Goal: Task Accomplishment & Management: Use online tool/utility

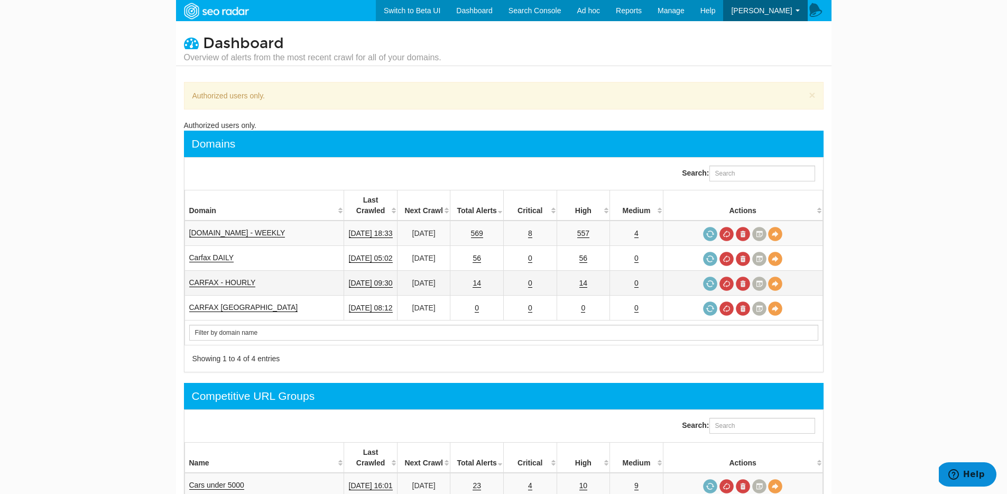
scroll to position [432, 0]
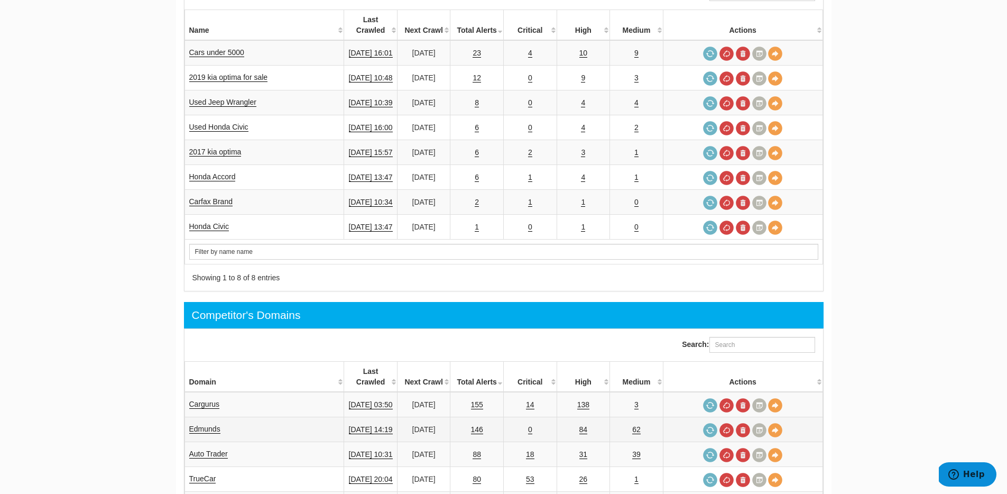
click at [201, 417] on td "Edmunds" at bounding box center [265, 429] width 160 height 25
click at [201, 425] on link "Edmunds" at bounding box center [204, 429] width 31 height 9
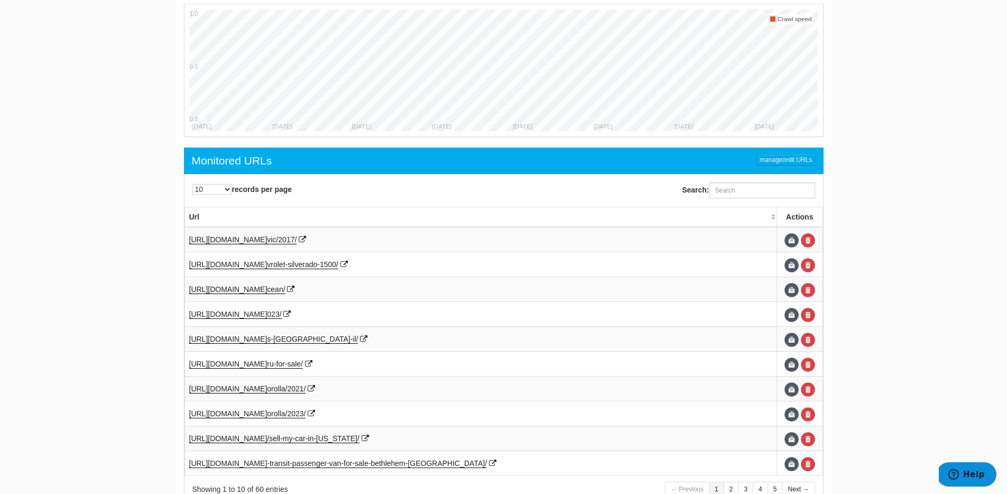
scroll to position [461, 0]
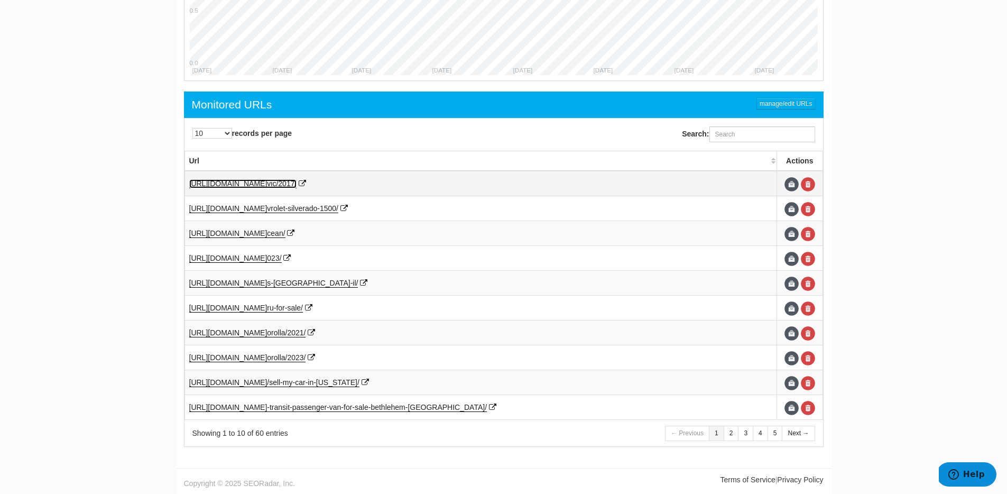
click at [297, 183] on span "vic/2017/" at bounding box center [282, 183] width 30 height 8
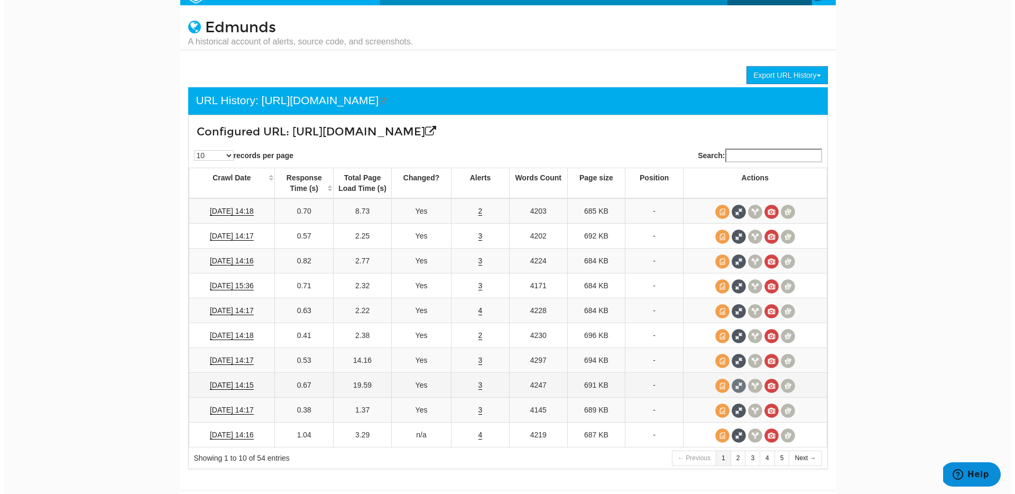
scroll to position [39, 0]
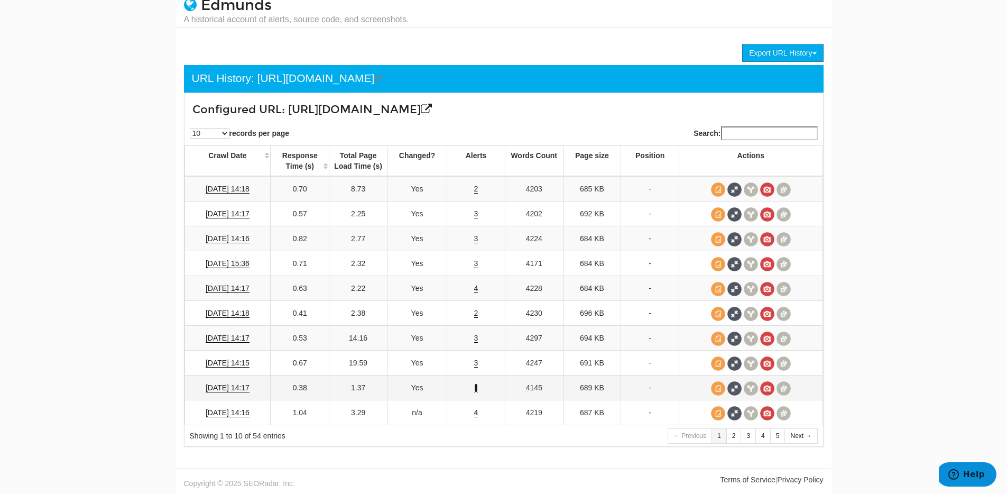
click at [475, 387] on link "3" at bounding box center [476, 387] width 4 height 9
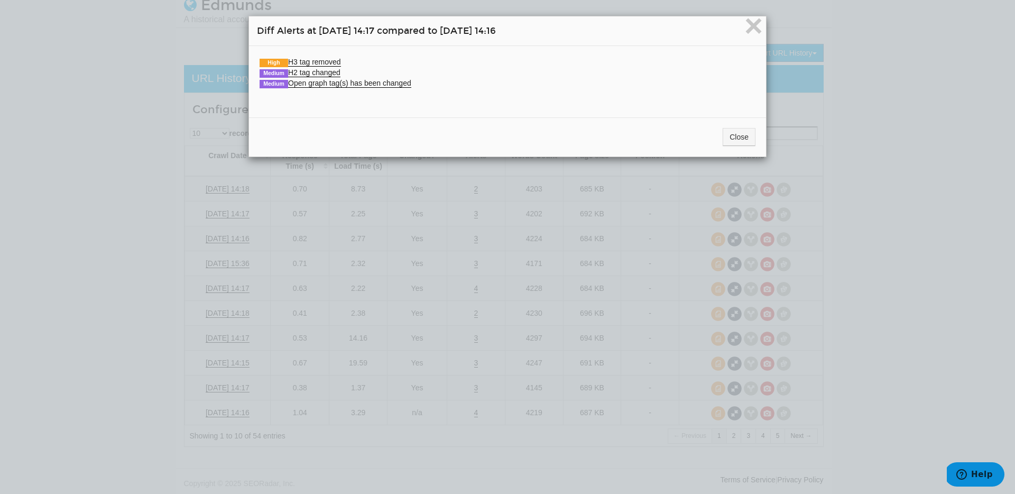
click at [474, 365] on div "× Diff Alerts at [DATE] 14:17 compared to [DATE] 14:16 High H3 tag removed Old …" at bounding box center [507, 247] width 1015 height 494
click at [733, 131] on button "Close" at bounding box center [739, 137] width 33 height 18
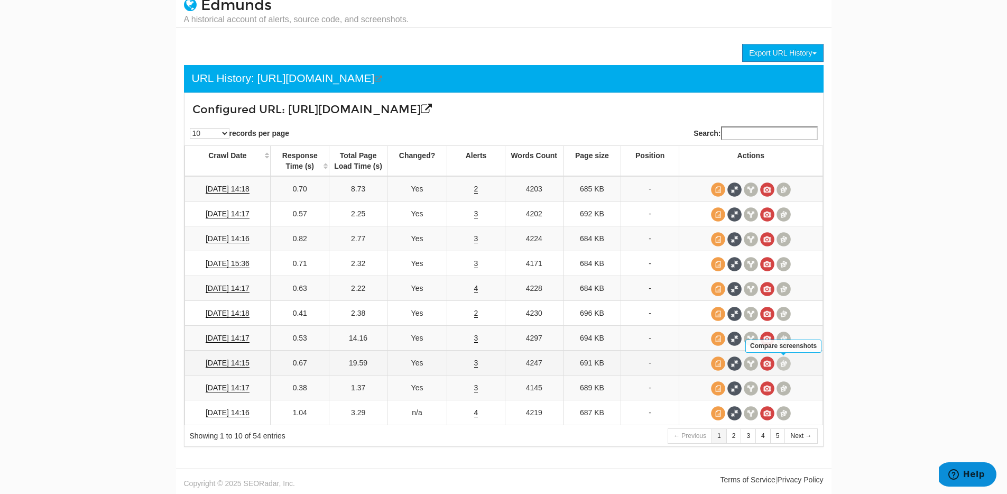
click at [785, 360] on span at bounding box center [784, 363] width 14 height 14
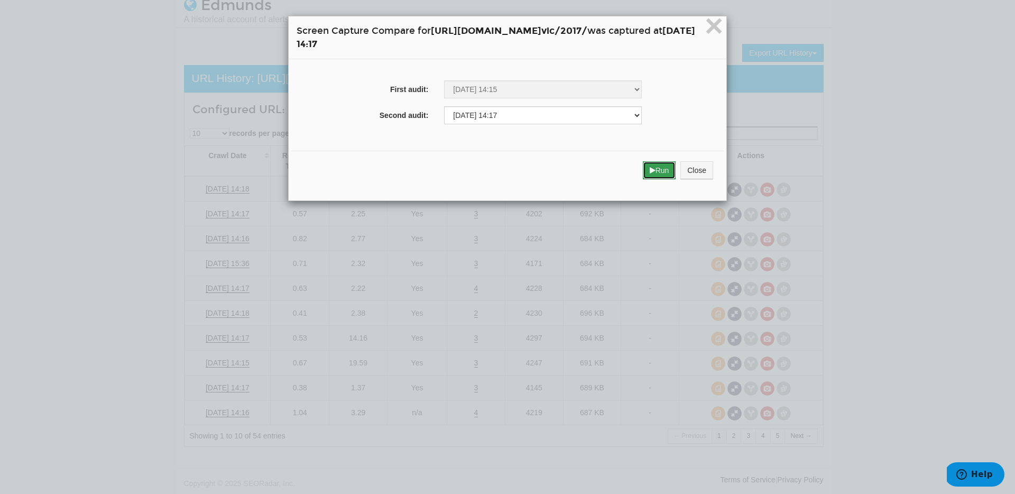
click at [656, 168] on icon "submit" at bounding box center [653, 170] width 6 height 7
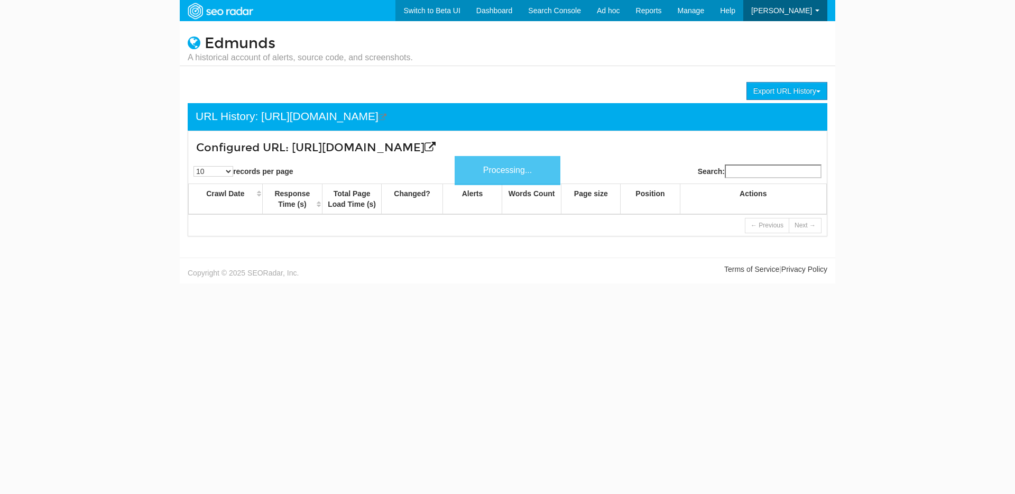
scroll to position [42, 0]
